Goal: Check status

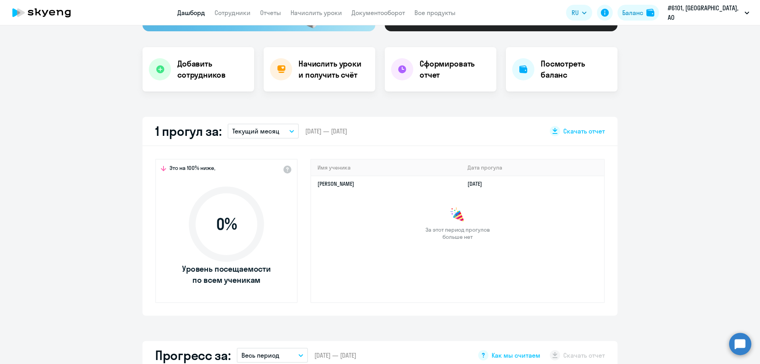
scroll to position [79, 0]
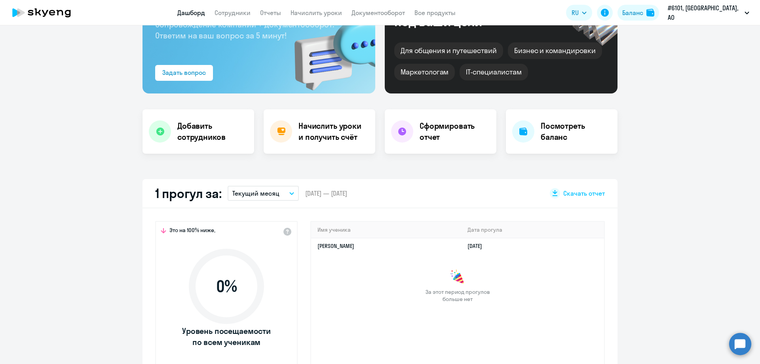
select select "30"
click at [232, 13] on link "Сотрудники" at bounding box center [232, 13] width 36 height 8
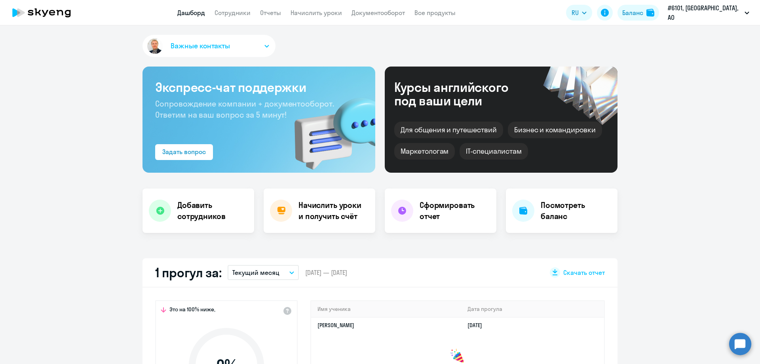
select select "30"
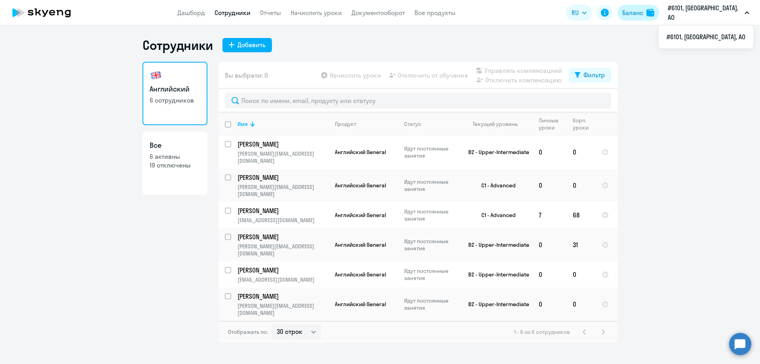
click at [635, 8] on div "Баланс" at bounding box center [632, 12] width 21 height 9
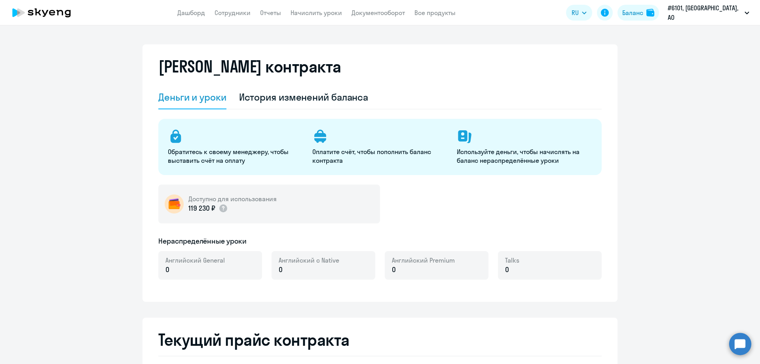
select select "english_adult_not_native_speaker"
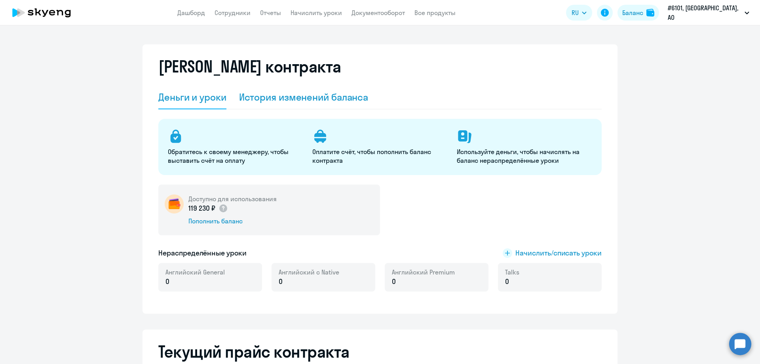
click at [272, 94] on div "История изменений баланса" at bounding box center [303, 97] width 129 height 13
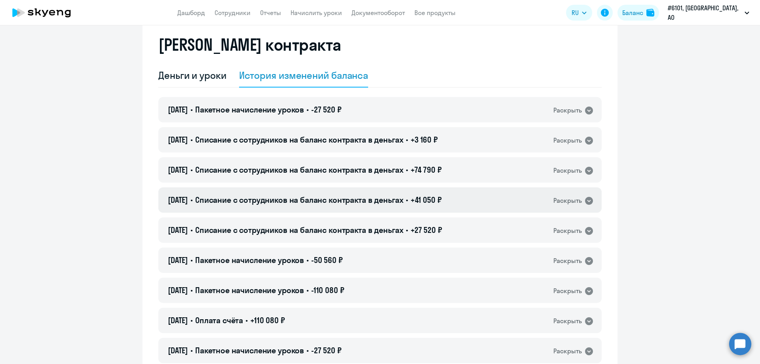
scroll to position [79, 0]
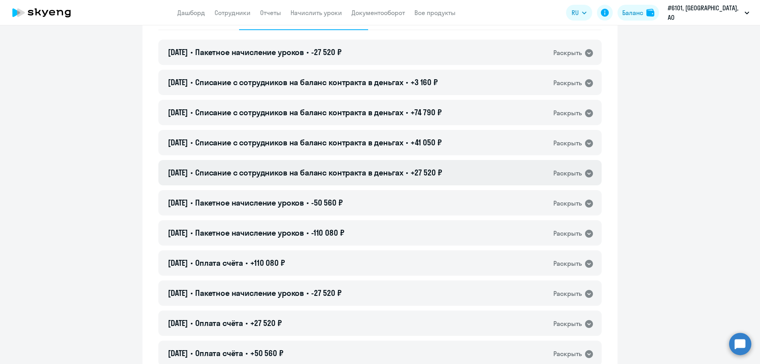
click at [586, 174] on icon at bounding box center [588, 173] width 9 height 9
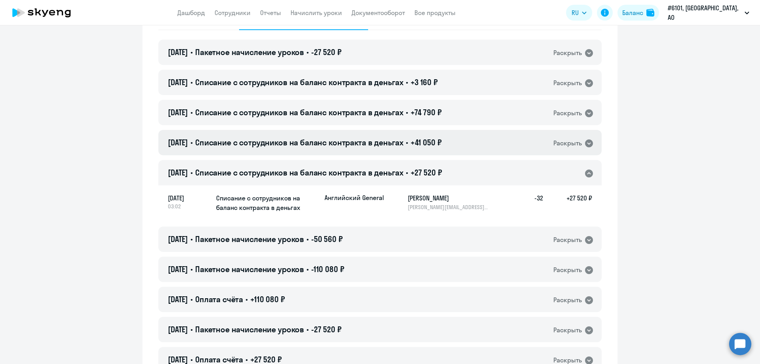
click at [587, 142] on icon at bounding box center [588, 142] width 9 height 9
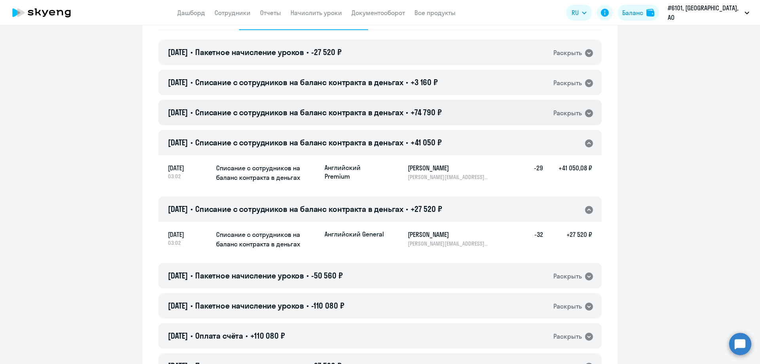
click at [586, 114] on icon at bounding box center [588, 112] width 9 height 9
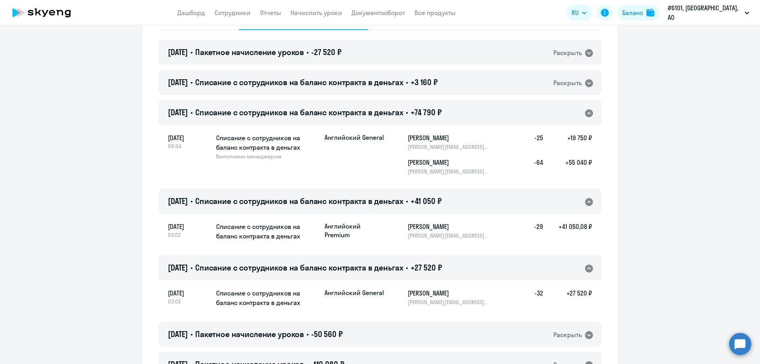
drag, startPoint x: 551, startPoint y: 186, endPoint x: 644, endPoint y: 240, distance: 107.6
click at [586, 85] on icon at bounding box center [589, 83] width 8 height 8
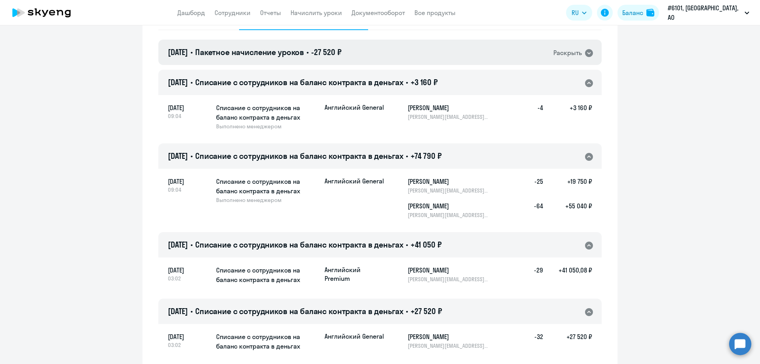
click at [586, 53] on icon at bounding box center [589, 53] width 8 height 8
